Goal: Task Accomplishment & Management: Complete application form

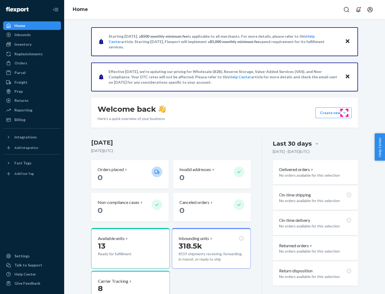
click at [344, 113] on button "Create new Create new inbound Create new order Create new product" at bounding box center [333, 112] width 36 height 11
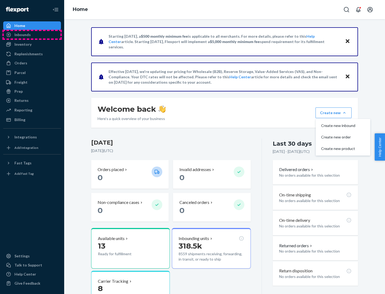
click at [32, 35] on div "Inbounds" at bounding box center [32, 34] width 57 height 7
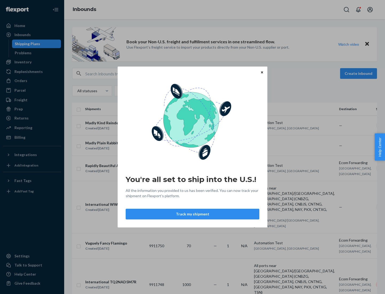
click at [193, 214] on button "Track my shipment" at bounding box center [193, 214] width 134 height 11
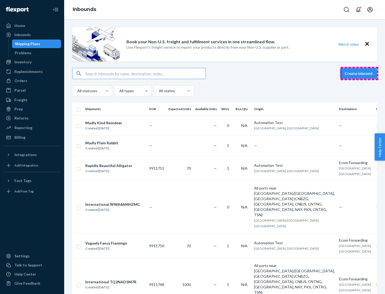
click at [359, 74] on button "Create inbound" at bounding box center [358, 73] width 37 height 11
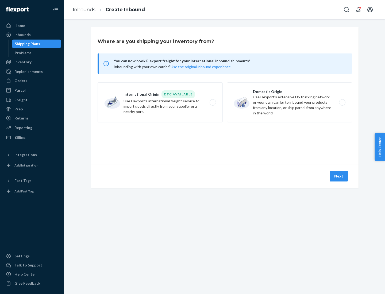
click at [160, 102] on label "International Origin DTC Available Use Flexport's international freight service…" at bounding box center [160, 102] width 125 height 40
click at [213, 102] on input "International Origin DTC Available Use Flexport's international freight service…" at bounding box center [214, 102] width 3 height 3
radio input "true"
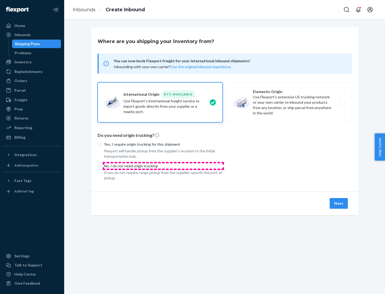
click at [163, 166] on p "No, I do not need origin trucking" at bounding box center [163, 165] width 119 height 5
click at [102, 166] on input "No, I do not need origin trucking" at bounding box center [100, 166] width 4 height 4
radio input "true"
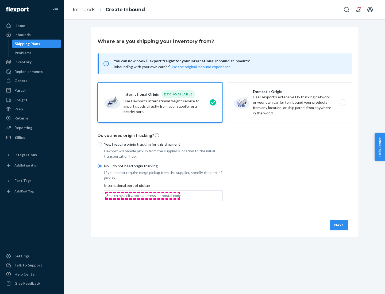
click at [143, 195] on div "Search by a city, port, address, or postal code" at bounding box center [143, 195] width 75 height 5
click at [107, 195] on input "Search by a city, port, address, or postal code" at bounding box center [106, 195] width 1 height 5
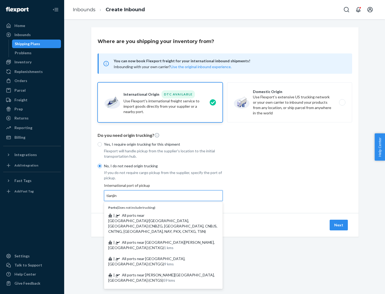
click at [158, 215] on span "| All ports near [GEOGRAPHIC_DATA]/[GEOGRAPHIC_DATA], [GEOGRAPHIC_DATA] (CNBZG,…" at bounding box center [162, 223] width 109 height 21
click at [117, 198] on input "tianjin" at bounding box center [111, 195] width 11 height 5
type input "All ports near [GEOGRAPHIC_DATA]/[GEOGRAPHIC_DATA], [GEOGRAPHIC_DATA] (CNBZG, […"
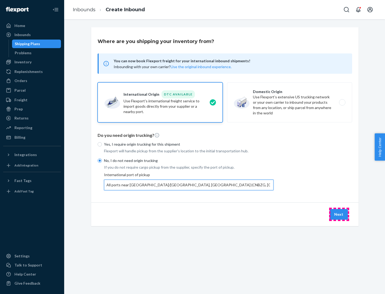
click at [339, 214] on button "Next" at bounding box center [339, 214] width 18 height 11
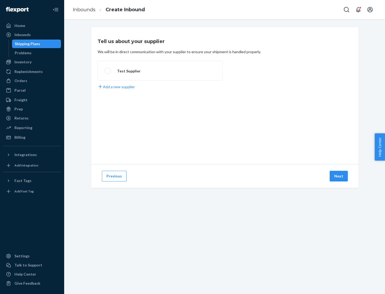
click at [160, 71] on label "Test Supplier" at bounding box center [160, 71] width 125 height 20
click at [108, 71] on input "Test Supplier" at bounding box center [105, 70] width 3 height 3
radio input "true"
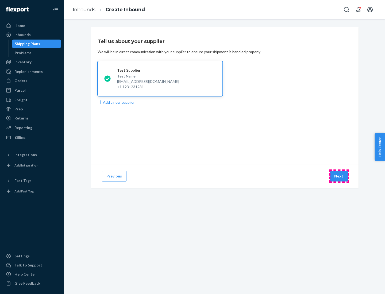
click at [339, 176] on button "Next" at bounding box center [339, 176] width 18 height 11
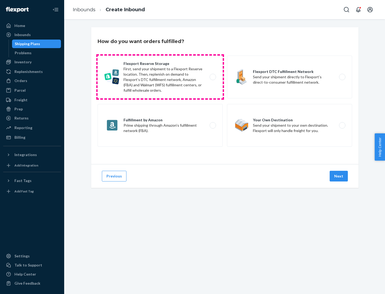
click at [160, 77] on label "Flexport Reserve Storage First, send your shipment to a Flexport Reserve locati…" at bounding box center [160, 77] width 125 height 43
click at [213, 77] on input "Flexport Reserve Storage First, send your shipment to a Flexport Reserve locati…" at bounding box center [214, 76] width 3 height 3
radio input "true"
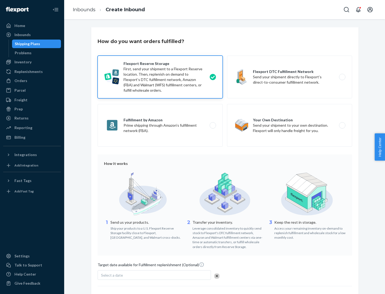
scroll to position [44, 0]
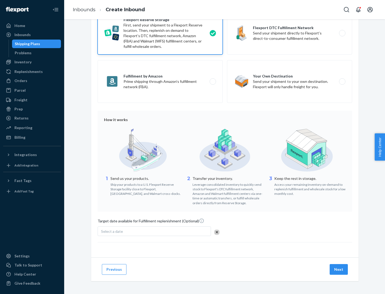
click at [339, 269] on button "Next" at bounding box center [339, 269] width 18 height 11
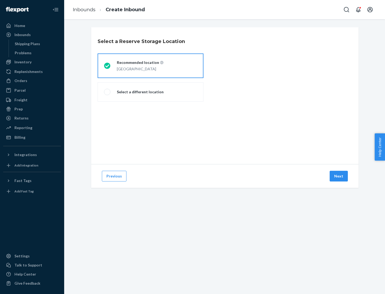
click at [151, 66] on div "[GEOGRAPHIC_DATA]" at bounding box center [140, 68] width 47 height 6
click at [107, 66] on input "Recommended location [GEOGRAPHIC_DATA]" at bounding box center [105, 65] width 3 height 3
click at [339, 176] on button "Next" at bounding box center [339, 176] width 18 height 11
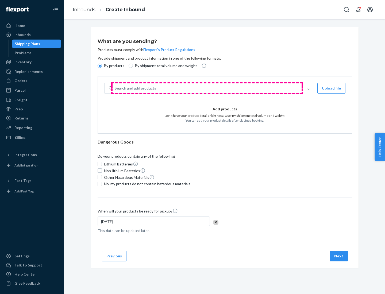
click at [207, 88] on div "Search and add products" at bounding box center [207, 88] width 188 height 10
click at [115, 88] on input "Search and add products" at bounding box center [115, 88] width 1 height 5
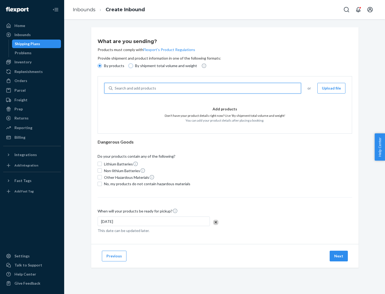
click at [130, 66] on input "By shipment total volume and weight" at bounding box center [131, 66] width 4 height 4
radio input "true"
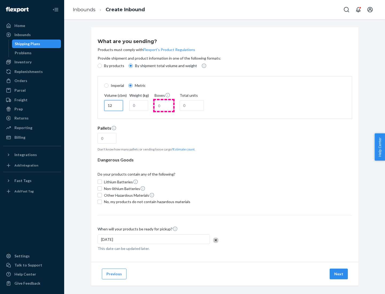
type input "12"
type input "22"
type input "222"
type input "121"
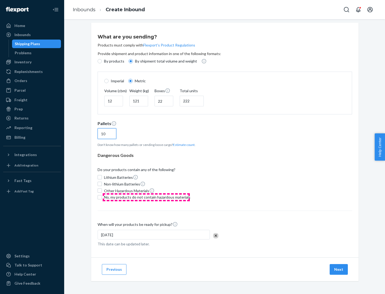
type input "10"
click at [146, 197] on span "No, my products do not contain hazardous materials" at bounding box center [147, 197] width 86 height 5
click at [102, 197] on input "No, my products do not contain hazardous materials" at bounding box center [100, 197] width 4 height 4
checkbox input "true"
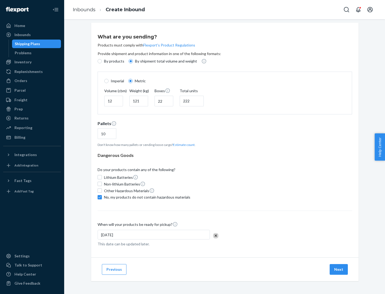
click at [339, 269] on button "Next" at bounding box center [339, 269] width 18 height 11
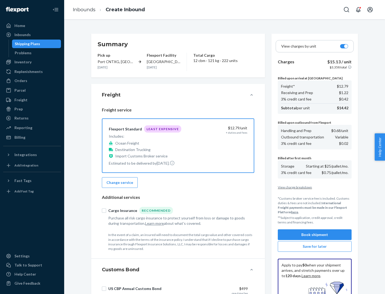
scroll to position [78, 0]
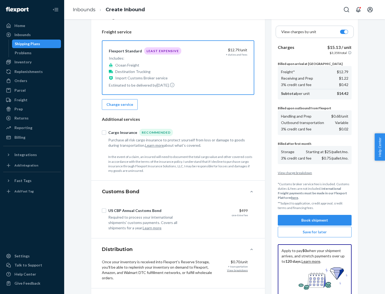
click at [315, 220] on button "Book shipment" at bounding box center [315, 220] width 74 height 11
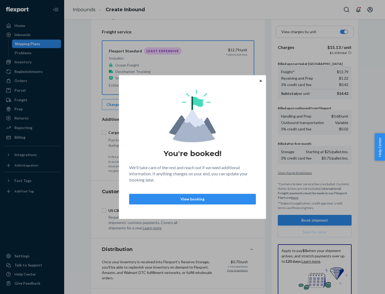
click at [193, 199] on p "View booking" at bounding box center [193, 199] width 118 height 5
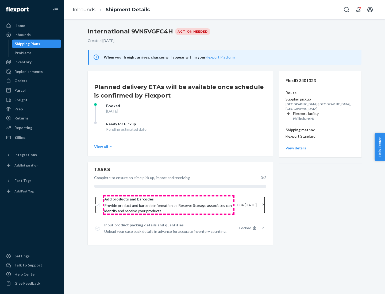
click at [169, 205] on span "Provide product and barcode information so Reserve Storage associates can ident…" at bounding box center [168, 208] width 128 height 11
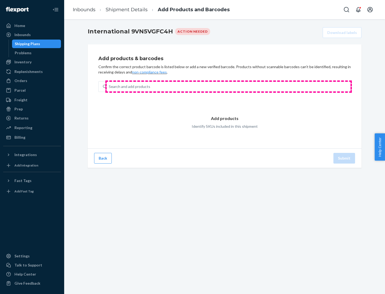
click at [229, 87] on div "Search and add products" at bounding box center [229, 87] width 244 height 10
click at [109, 87] on input "Search and add products" at bounding box center [109, 86] width 1 height 5
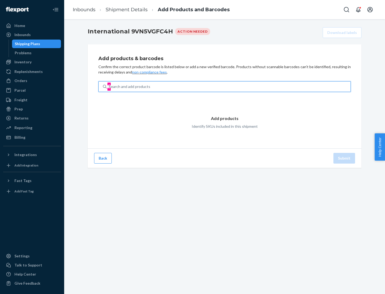
type input "test"
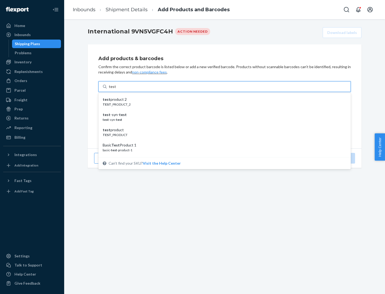
scroll to position [20, 0]
click at [222, 125] on div "Basic Test Product 1" at bounding box center [223, 124] width 240 height 5
click at [116, 89] on input "test" at bounding box center [112, 86] width 7 height 5
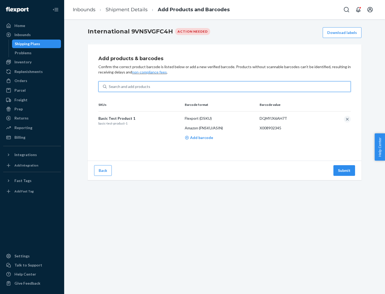
click at [344, 170] on button "Submit" at bounding box center [344, 170] width 22 height 11
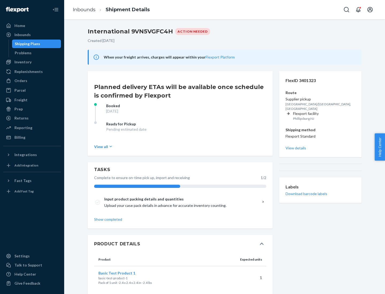
scroll to position [9, 0]
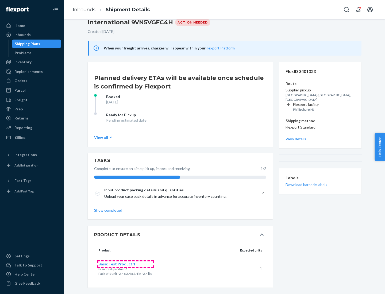
click at [125, 264] on span "Basic Test Product 1" at bounding box center [116, 264] width 37 height 5
